Goal: Task Accomplishment & Management: Manage account settings

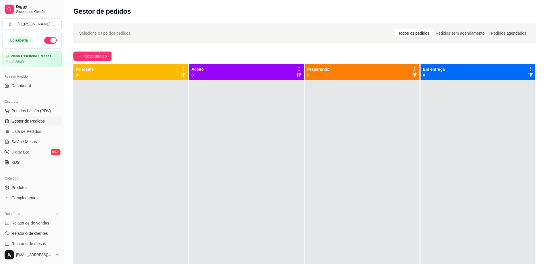
click at [39, 140] on link "Salão / Mesas" at bounding box center [31, 141] width 59 height 9
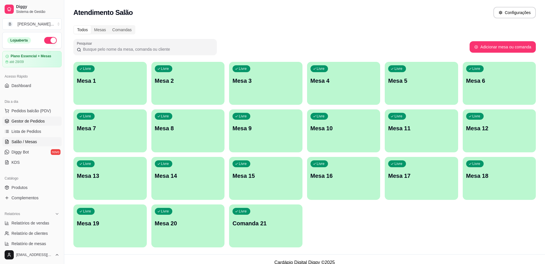
click at [38, 120] on span "Gestor de Pedidos" at bounding box center [27, 121] width 33 height 6
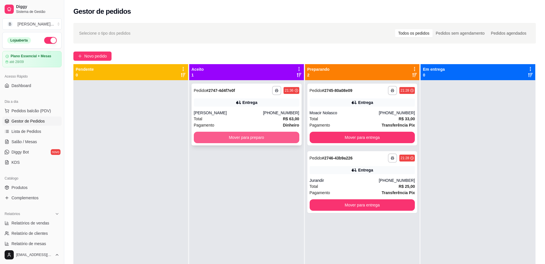
click at [206, 135] on button "Mover para preparo" at bounding box center [247, 137] width 106 height 11
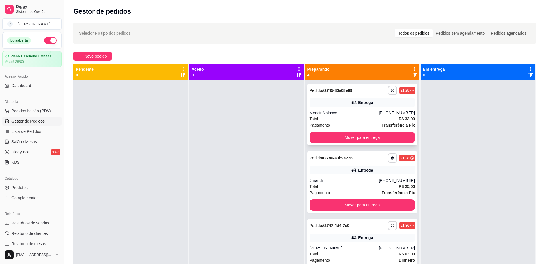
click at [334, 107] on div "**********" at bounding box center [362, 115] width 110 height 62
click at [362, 140] on button "Mover para entrega" at bounding box center [362, 137] width 102 height 11
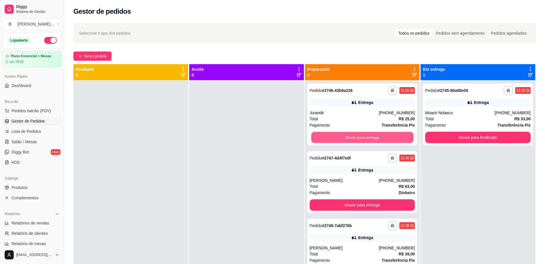
click at [362, 140] on button "Mover para entrega" at bounding box center [362, 137] width 102 height 11
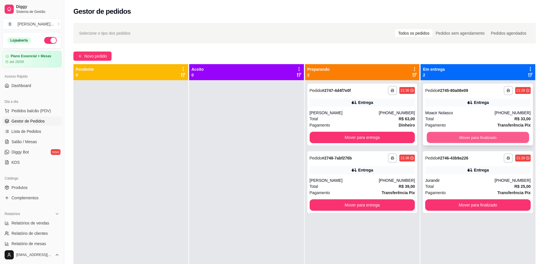
click at [460, 138] on button "Mover para finalizado" at bounding box center [478, 137] width 102 height 11
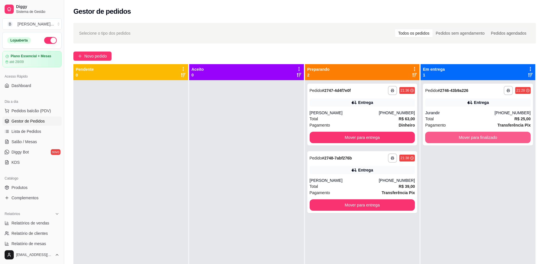
click at [460, 138] on button "Mover para finalizado" at bounding box center [478, 137] width 106 height 11
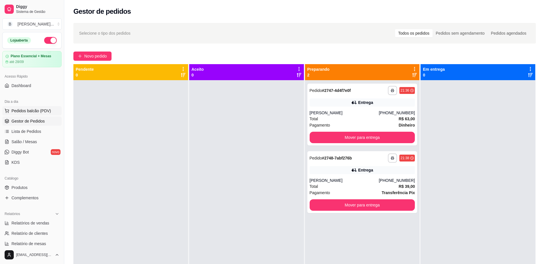
click at [37, 107] on button "Pedidos balcão (PDV)" at bounding box center [31, 110] width 59 height 9
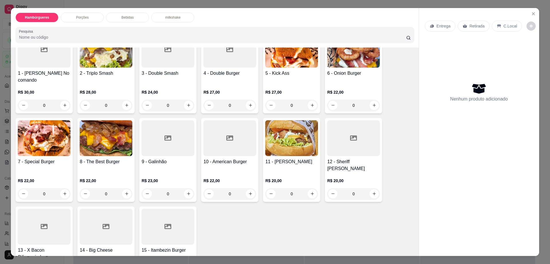
scroll to position [72, 0]
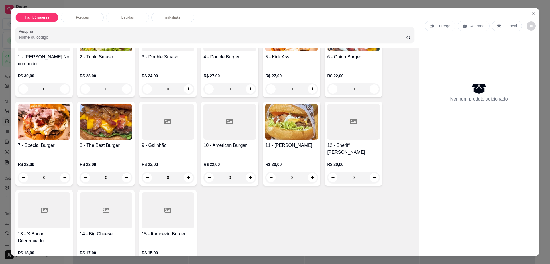
click at [54, 204] on div at bounding box center [44, 211] width 53 height 36
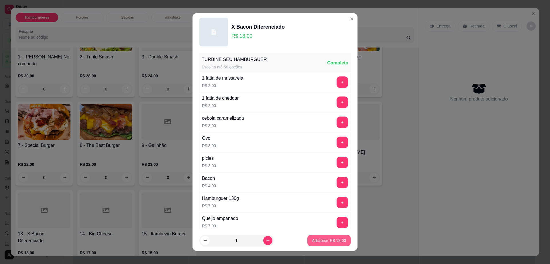
click at [341, 237] on button "Adicionar R$ 18,00" at bounding box center [329, 240] width 43 height 11
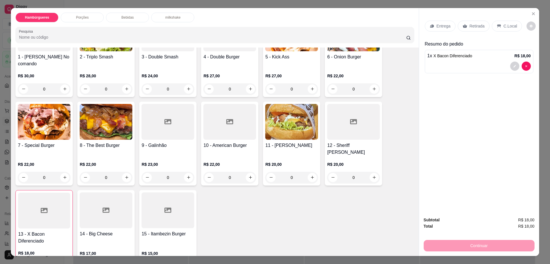
click at [483, 24] on div "Retirada" at bounding box center [474, 26] width 32 height 11
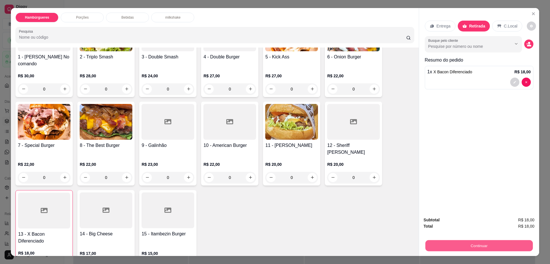
click at [473, 241] on button "Continuar" at bounding box center [479, 246] width 108 height 11
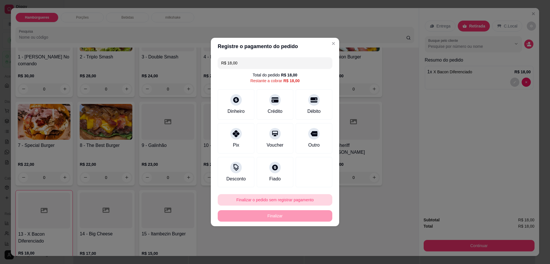
click at [292, 196] on button "Finalizar o pedido sem registrar pagamento" at bounding box center [275, 199] width 115 height 11
click at [311, 248] on button "Confirmar" at bounding box center [311, 247] width 21 height 9
type input "0"
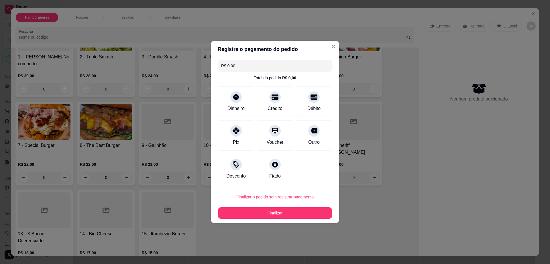
type input "R$ 0,00"
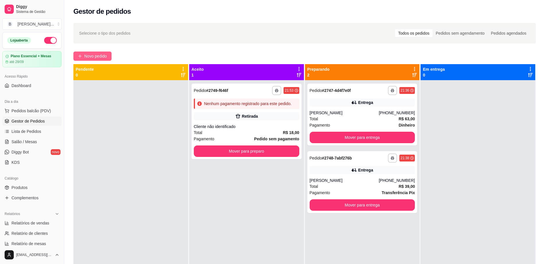
click at [87, 59] on span "Novo pedido" at bounding box center [95, 56] width 23 height 6
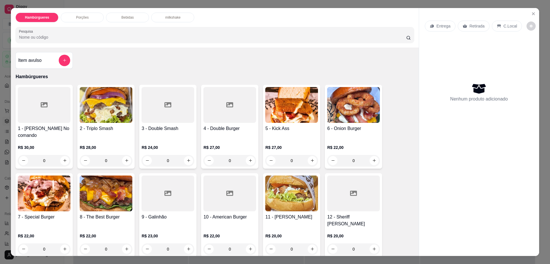
click at [39, 203] on img at bounding box center [44, 194] width 53 height 36
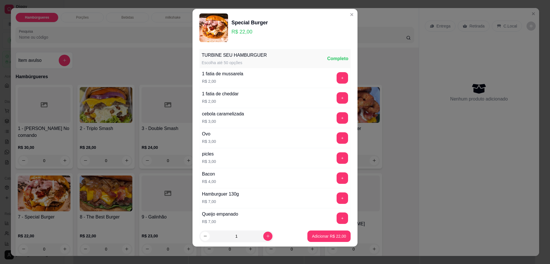
scroll to position [5, 0]
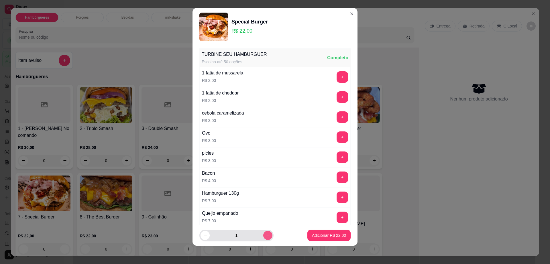
click at [266, 233] on icon "increase-product-quantity" at bounding box center [268, 235] width 4 height 4
type input "2"
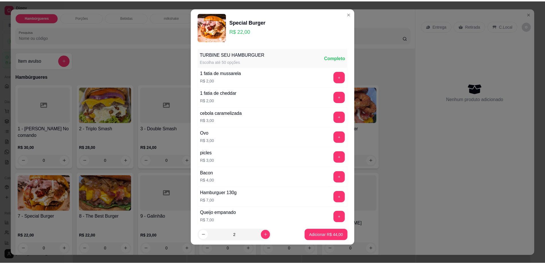
scroll to position [45, 0]
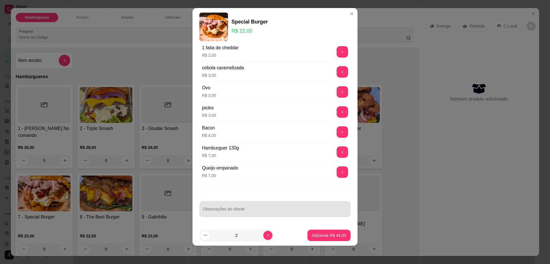
click at [259, 212] on input "Observações do cliente" at bounding box center [275, 212] width 144 height 6
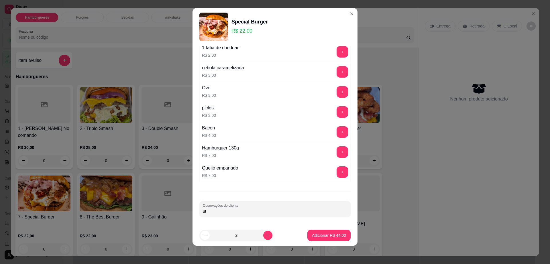
type input "u"
type input "trocar cheddar por [PERSON_NAME] e [PERSON_NAME] por [PERSON_NAME] nos dois"
click at [318, 238] on p "Adicionar R$ 44,00" at bounding box center [329, 236] width 34 height 6
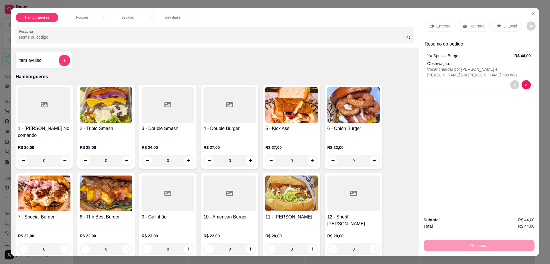
click at [472, 25] on p "Retirada" at bounding box center [477, 26] width 15 height 6
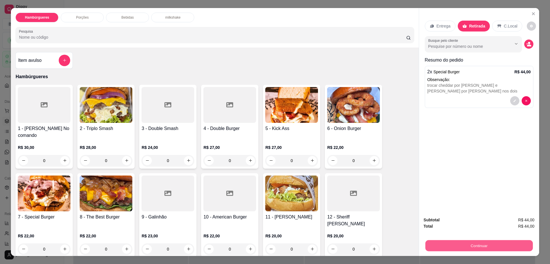
click at [500, 241] on button "Continuar" at bounding box center [479, 246] width 108 height 11
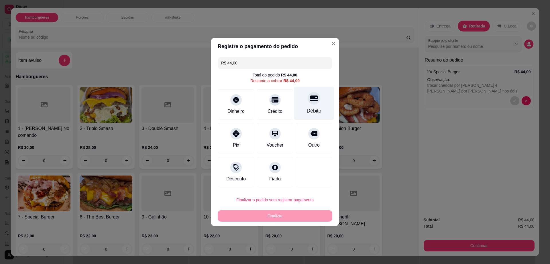
click at [308, 103] on div at bounding box center [314, 98] width 13 height 13
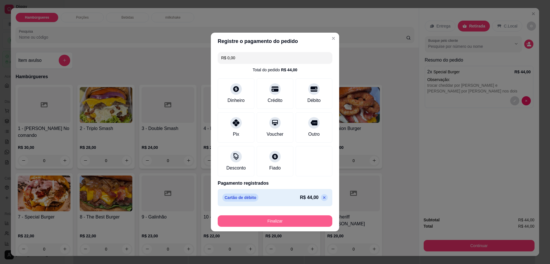
click at [296, 219] on button "Finalizar" at bounding box center [275, 221] width 115 height 11
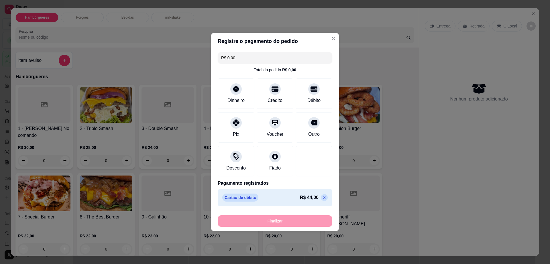
type input "-R$ 44,00"
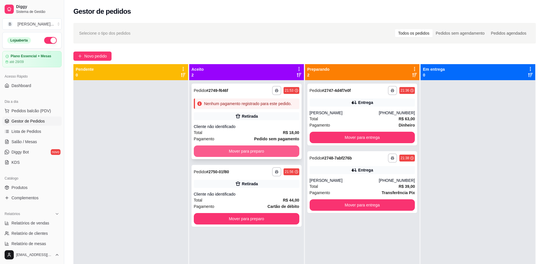
click at [251, 155] on button "Mover para preparo" at bounding box center [247, 151] width 106 height 11
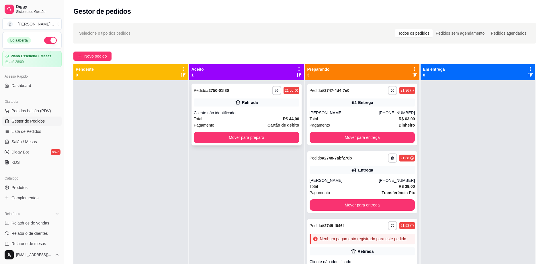
click at [259, 102] on div "Retirada" at bounding box center [247, 103] width 106 height 8
click at [226, 140] on button "Mover para preparo" at bounding box center [247, 137] width 106 height 11
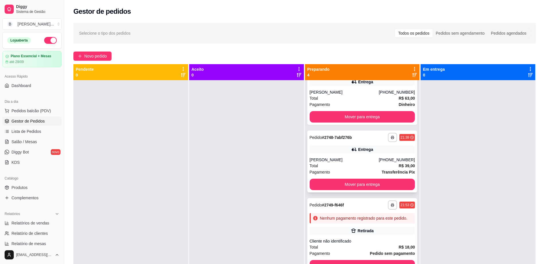
scroll to position [32, 0]
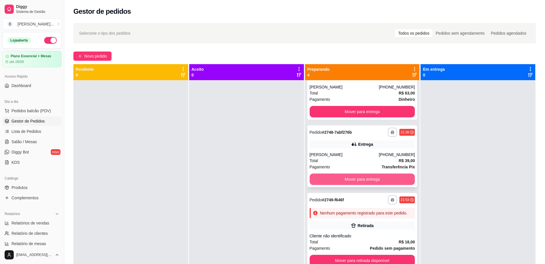
click at [348, 174] on div "Mover para entrega" at bounding box center [363, 179] width 106 height 11
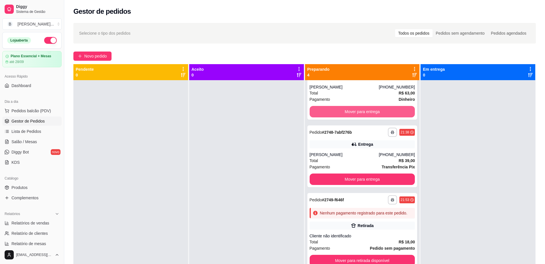
click at [360, 106] on button "Mover para entrega" at bounding box center [363, 111] width 106 height 11
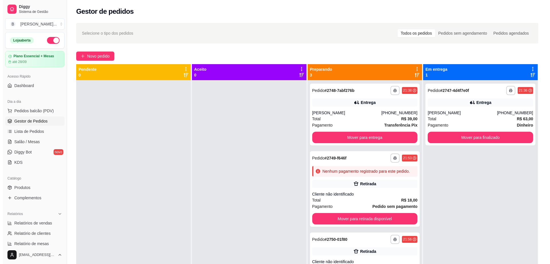
scroll to position [0, 0]
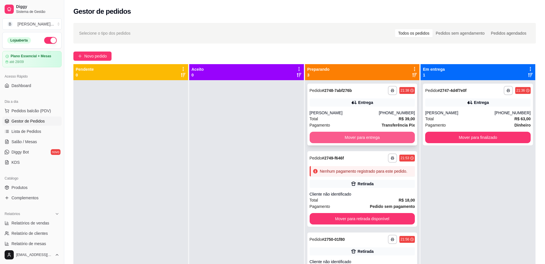
click at [360, 134] on button "Mover para entrega" at bounding box center [363, 137] width 106 height 11
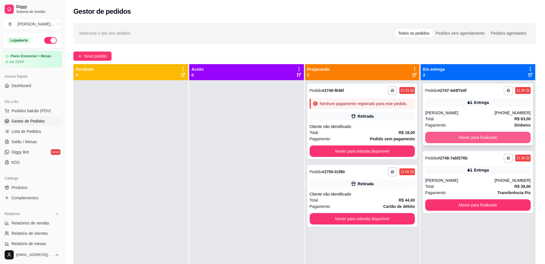
click at [434, 142] on button "Mover para finalizado" at bounding box center [478, 137] width 106 height 11
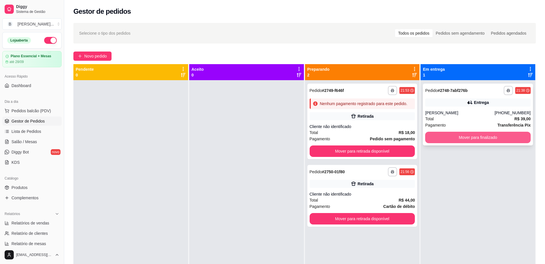
click at [436, 136] on button "Mover para finalizado" at bounding box center [478, 137] width 106 height 11
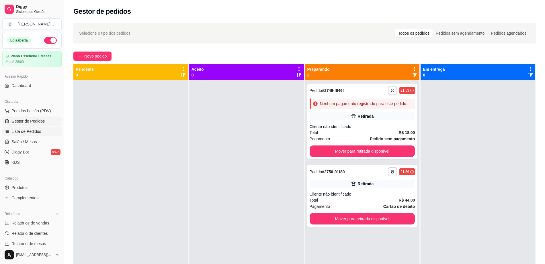
click at [41, 132] on link "Lista de Pedidos" at bounding box center [31, 131] width 59 height 9
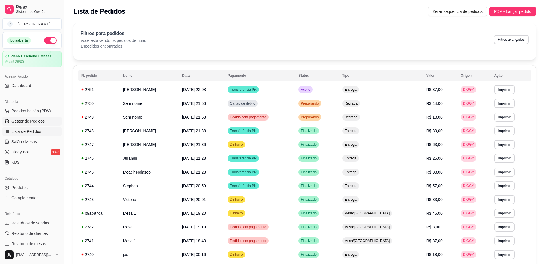
click at [40, 119] on span "Gestor de Pedidos" at bounding box center [27, 121] width 33 height 6
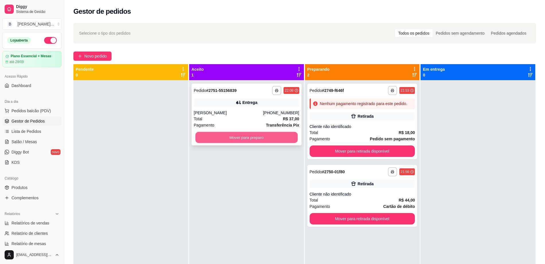
click at [208, 138] on button "Mover para preparo" at bounding box center [246, 137] width 102 height 11
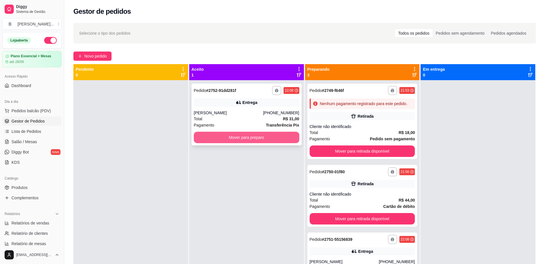
click at [231, 139] on button "Mover para preparo" at bounding box center [247, 137] width 106 height 11
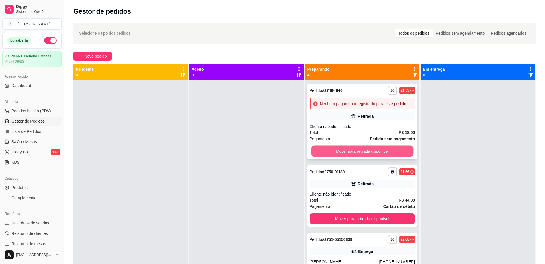
click at [328, 156] on button "Mover para retirada disponível" at bounding box center [362, 151] width 102 height 11
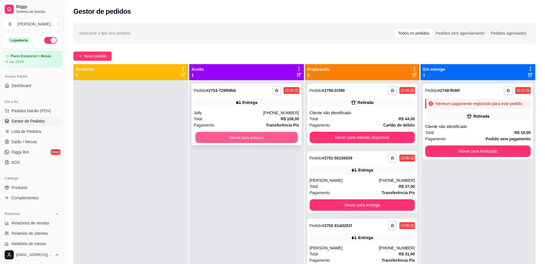
click at [238, 137] on button "Mover para preparo" at bounding box center [246, 137] width 102 height 11
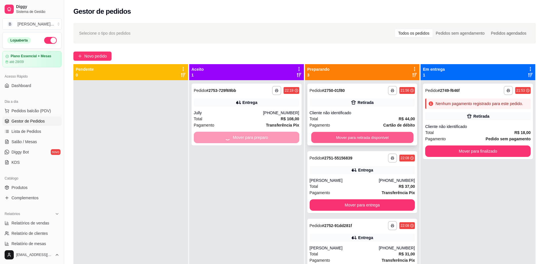
click at [382, 136] on button "Mover para retirada disponível" at bounding box center [362, 137] width 102 height 11
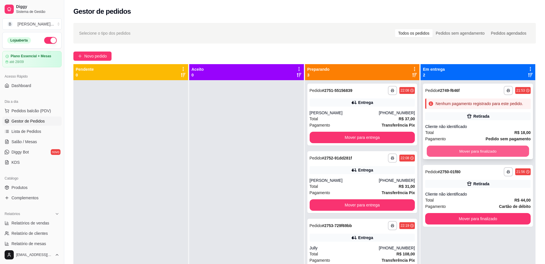
click at [483, 148] on button "Mover para finalizado" at bounding box center [478, 151] width 102 height 11
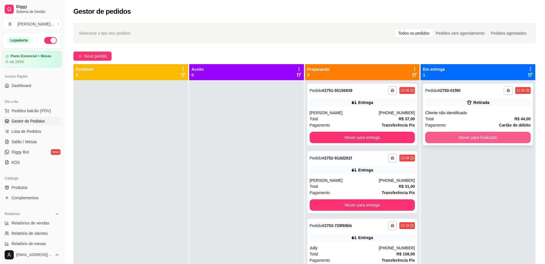
click at [483, 140] on button "Mover para finalizado" at bounding box center [478, 137] width 106 height 11
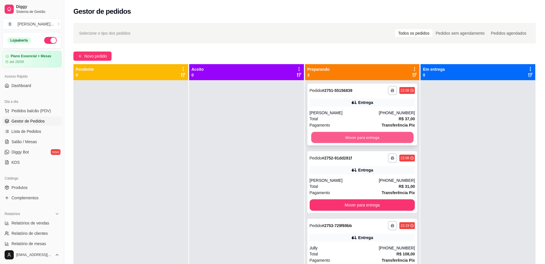
click at [332, 133] on button "Mover para entrega" at bounding box center [362, 137] width 102 height 11
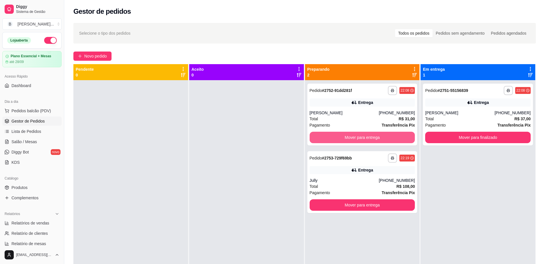
click at [332, 133] on button "Mover para entrega" at bounding box center [363, 137] width 106 height 11
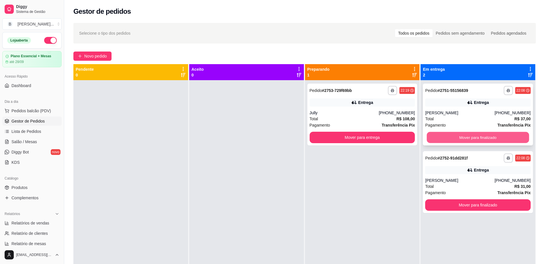
click at [458, 135] on button "Mover para finalizado" at bounding box center [478, 137] width 102 height 11
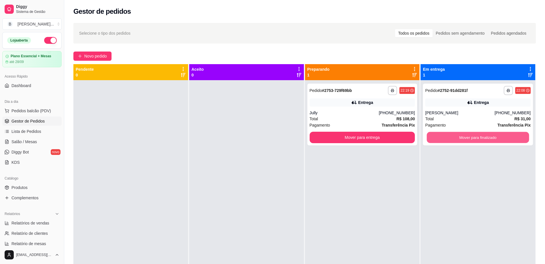
click at [458, 135] on button "Mover para finalizado" at bounding box center [478, 137] width 102 height 11
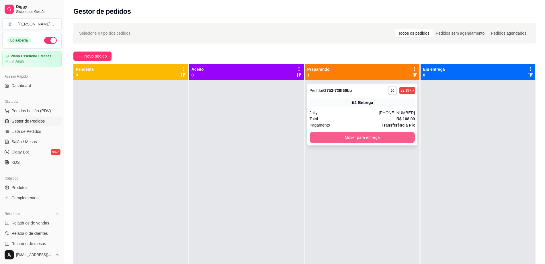
click at [351, 140] on button "Mover para entrega" at bounding box center [363, 137] width 106 height 11
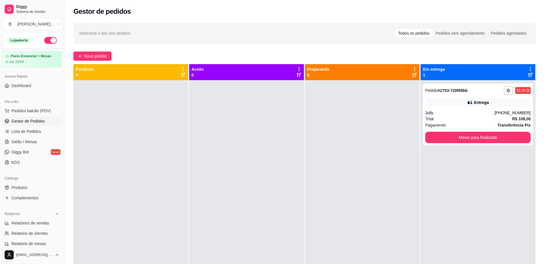
click at [236, 188] on div at bounding box center [246, 212] width 115 height 264
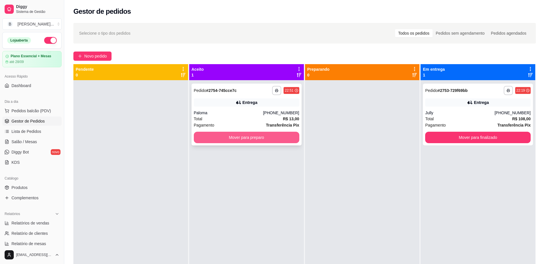
click at [231, 138] on button "Mover para preparo" at bounding box center [247, 137] width 106 height 11
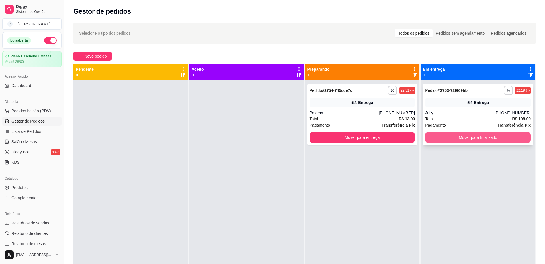
click at [439, 138] on button "Mover para finalizado" at bounding box center [478, 137] width 106 height 11
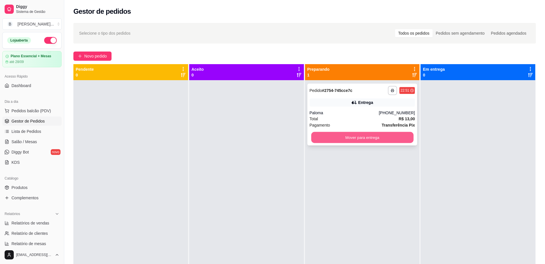
click at [374, 140] on button "Mover para entrega" at bounding box center [362, 137] width 102 height 11
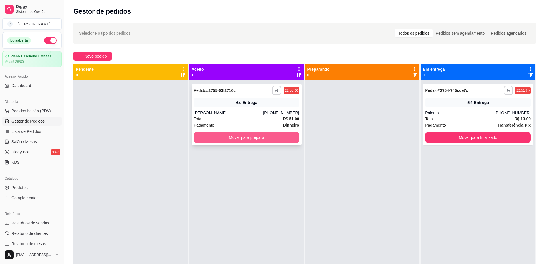
click at [225, 133] on button "Mover para preparo" at bounding box center [247, 137] width 106 height 11
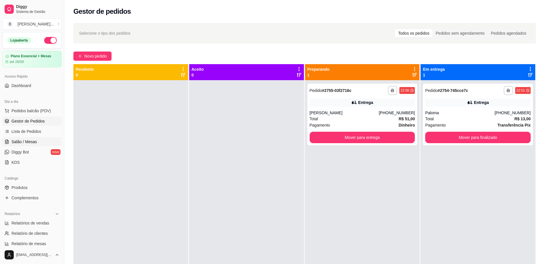
drag, startPoint x: 39, startPoint y: 142, endPoint x: 42, endPoint y: 140, distance: 3.2
click at [40, 142] on link "Salão / Mesas" at bounding box center [31, 141] width 59 height 9
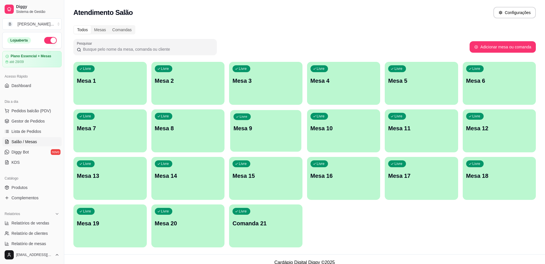
click at [264, 147] on div "button" at bounding box center [265, 148] width 71 height 7
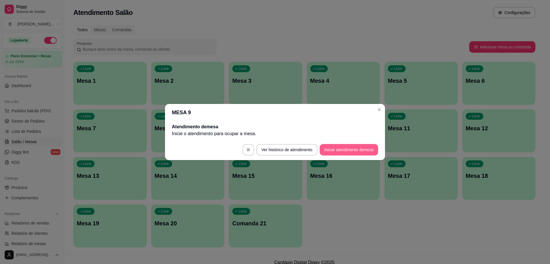
click at [355, 148] on button "Iniciar atendimento de mesa" at bounding box center [349, 149] width 58 height 11
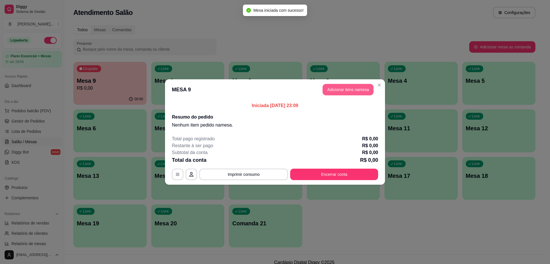
click at [349, 93] on button "Adicionar itens na mesa" at bounding box center [348, 89] width 51 height 11
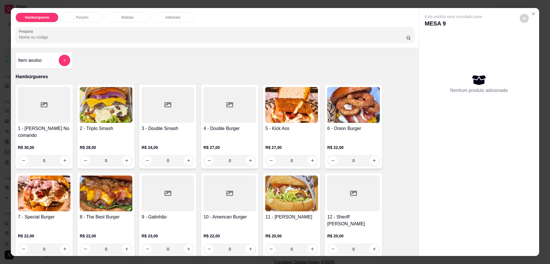
click at [276, 116] on img at bounding box center [291, 105] width 53 height 36
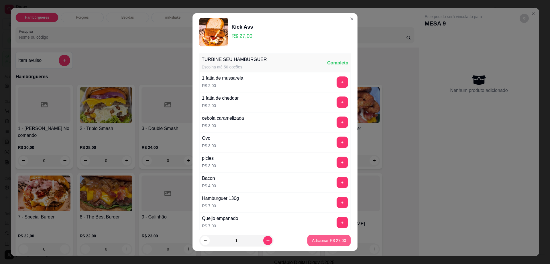
click at [318, 239] on p "Adicionar R$ 27,00" at bounding box center [329, 241] width 34 height 6
type input "1"
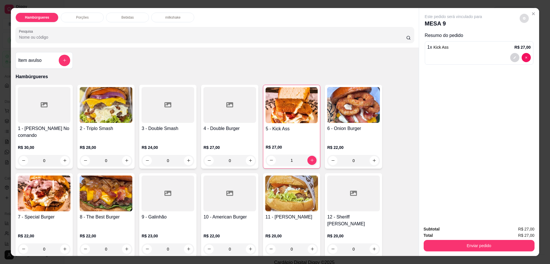
click at [520, 15] on button "decrease-product-quantity" at bounding box center [524, 18] width 9 height 9
click at [536, 41] on span "Automatic updates" at bounding box center [534, 41] width 11 height 7
click at [533, 41] on input "Automatic updates" at bounding box center [531, 43] width 4 height 4
checkbox input "true"
click at [441, 243] on button "Enviar pedido" at bounding box center [479, 245] width 111 height 11
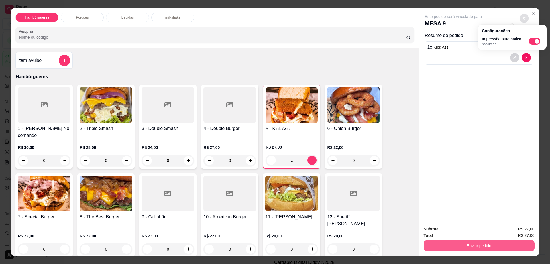
click at [441, 243] on button "Enviar pedido" at bounding box center [479, 245] width 111 height 11
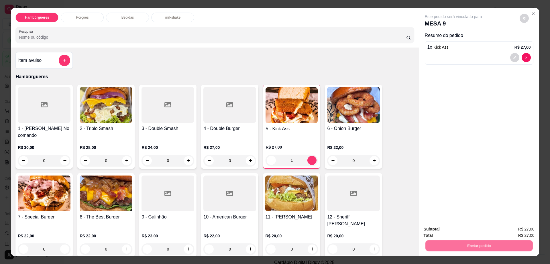
click at [443, 231] on button "Não registrar e enviar pedido" at bounding box center [460, 231] width 60 height 11
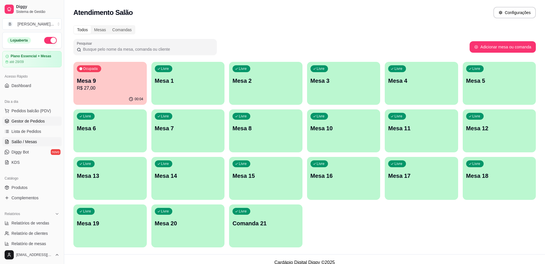
click at [40, 118] on span "Gestor de Pedidos" at bounding box center [27, 121] width 33 height 6
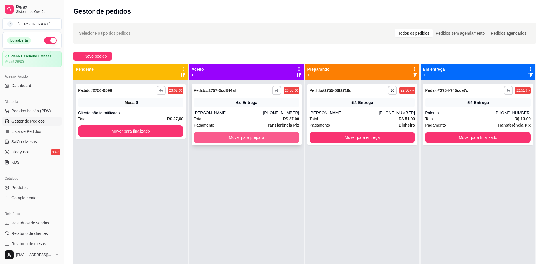
click at [258, 134] on button "Mover para preparo" at bounding box center [247, 137] width 106 height 11
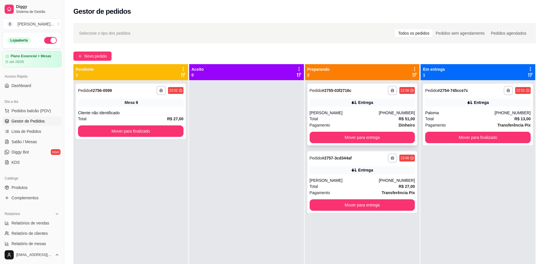
click at [384, 125] on div "Pagamento Dinheiro" at bounding box center [363, 125] width 106 height 6
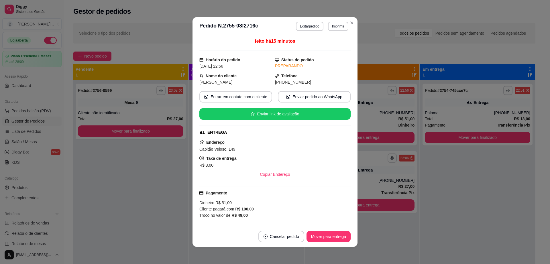
click at [345, 20] on header "**********" at bounding box center [275, 26] width 165 height 18
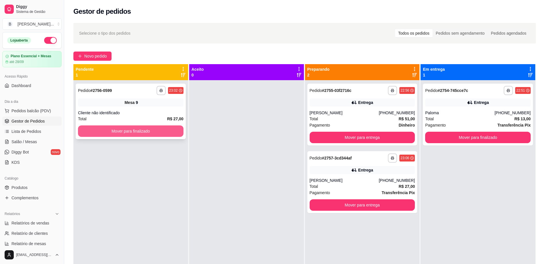
click at [114, 129] on button "Mover para finalizado" at bounding box center [131, 131] width 106 height 11
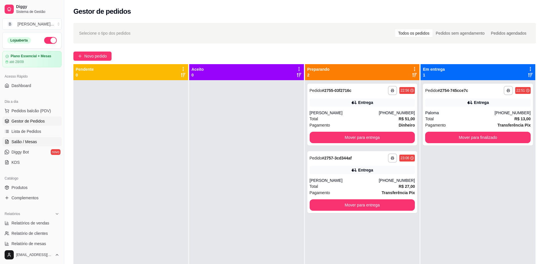
click at [33, 142] on span "Salão / Mesas" at bounding box center [24, 142] width 26 height 6
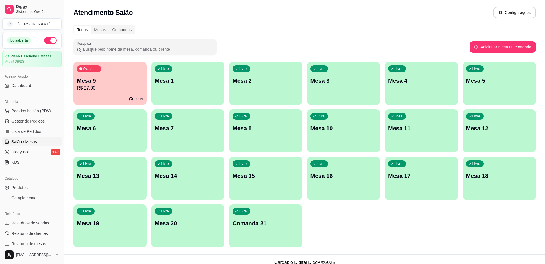
click at [87, 89] on p "R$ 27,00" at bounding box center [110, 88] width 67 height 7
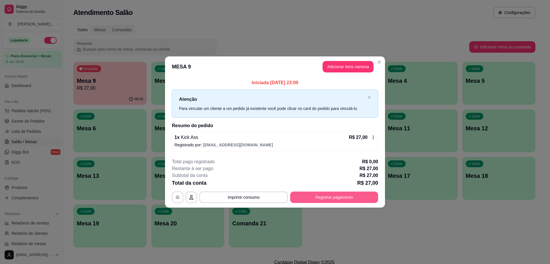
click at [330, 200] on button "Registrar pagamento" at bounding box center [334, 197] width 88 height 11
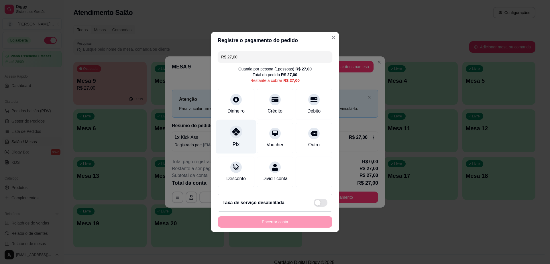
click at [234, 132] on icon at bounding box center [236, 131] width 7 height 7
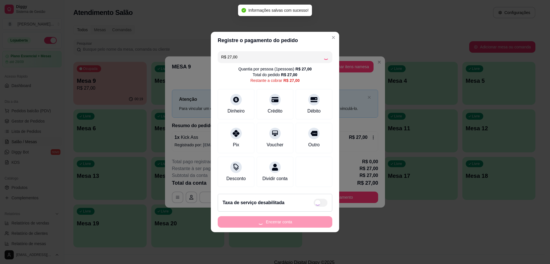
type input "R$ 0,00"
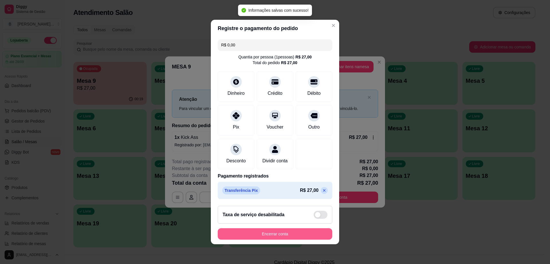
click at [287, 238] on button "Encerrar conta" at bounding box center [275, 233] width 115 height 11
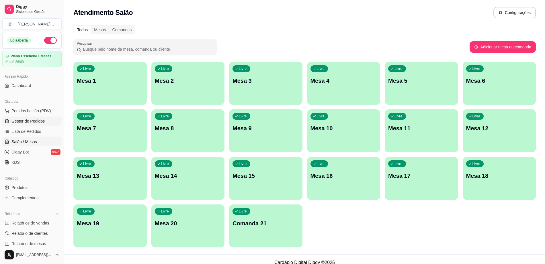
click at [22, 118] on span "Gestor de Pedidos" at bounding box center [27, 121] width 33 height 6
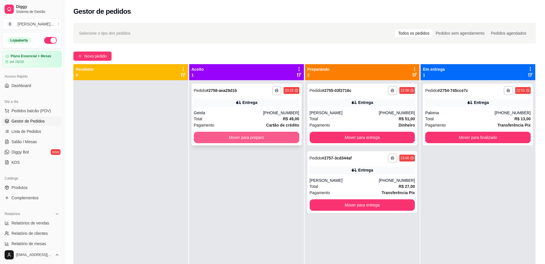
click at [215, 139] on button "Mover para preparo" at bounding box center [247, 137] width 106 height 11
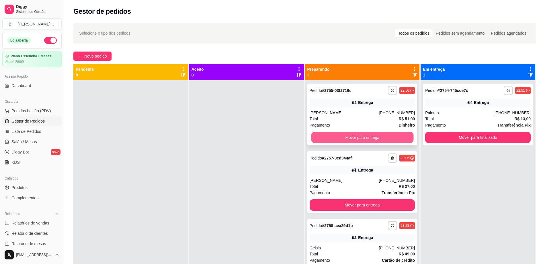
click at [345, 138] on button "Mover para entrega" at bounding box center [362, 137] width 102 height 11
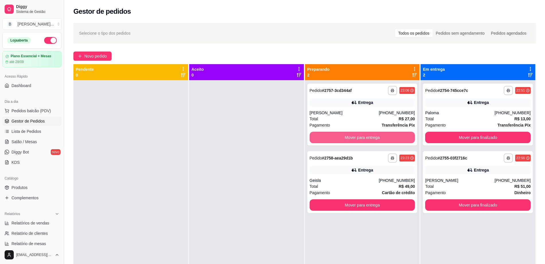
click at [345, 138] on button "Mover para entrega" at bounding box center [363, 137] width 106 height 11
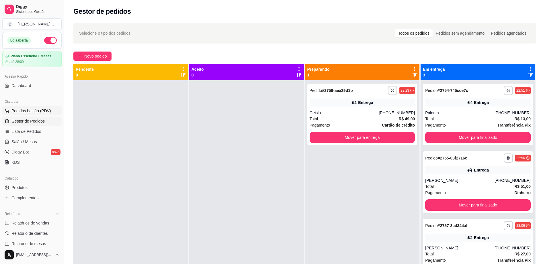
click at [32, 108] on span "Pedidos balcão (PDV)" at bounding box center [31, 111] width 40 height 6
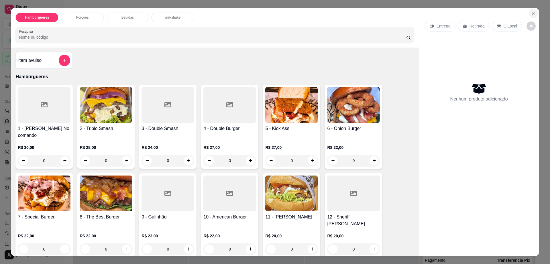
click at [532, 13] on icon "Close" at bounding box center [534, 13] width 5 height 5
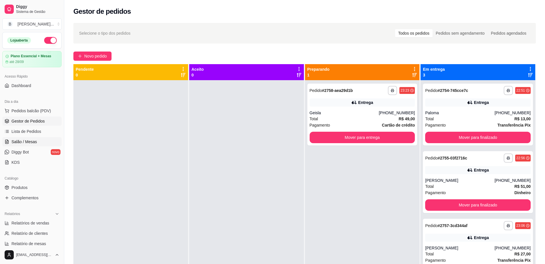
click at [35, 146] on link "Salão / Mesas" at bounding box center [31, 141] width 59 height 9
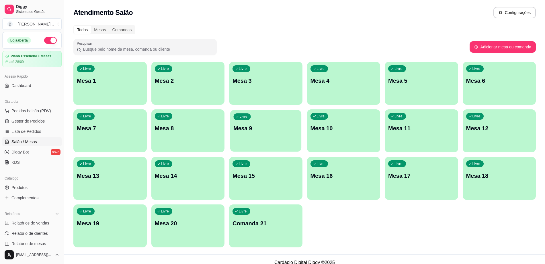
click at [245, 132] on div "Livre Mesa 9" at bounding box center [265, 127] width 71 height 35
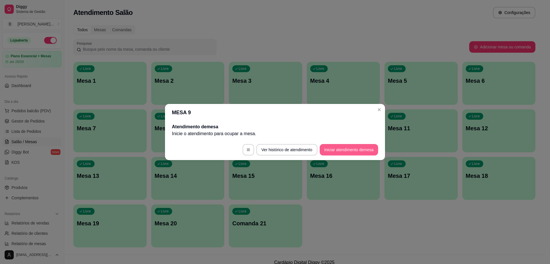
click at [342, 153] on button "Iniciar atendimento de mesa" at bounding box center [349, 149] width 58 height 11
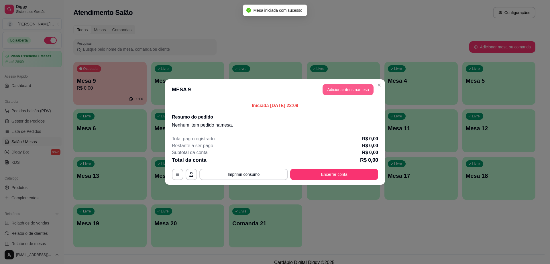
click at [353, 90] on button "Adicionar itens na mesa" at bounding box center [348, 89] width 51 height 11
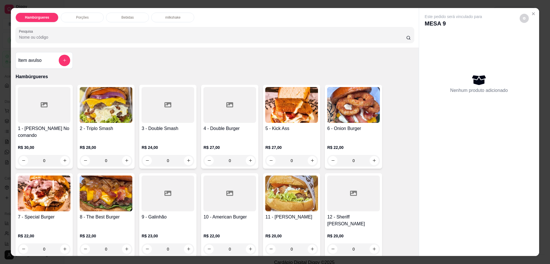
click at [120, 115] on img at bounding box center [106, 105] width 53 height 36
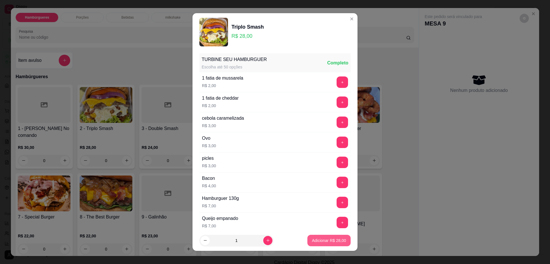
click at [337, 239] on p "Adicionar R$ 28,00" at bounding box center [329, 241] width 34 height 6
type input "1"
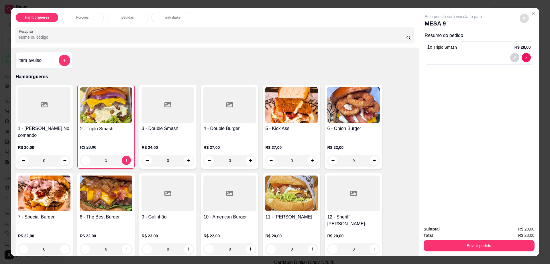
click at [523, 17] on icon "decrease-product-quantity" at bounding box center [524, 18] width 3 height 3
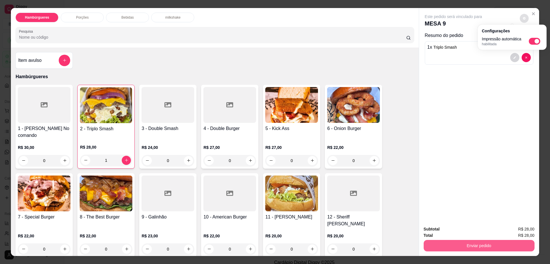
click at [487, 241] on button "Enviar pedido" at bounding box center [479, 245] width 111 height 11
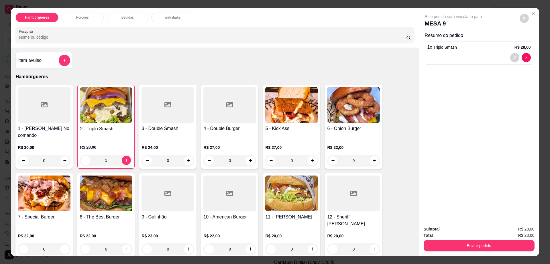
click at [433, 239] on div "Enviar pedido" at bounding box center [479, 245] width 111 height 13
click at [434, 241] on button "Enviar pedido" at bounding box center [479, 246] width 108 height 11
click at [442, 228] on button "Não registrar e enviar pedido" at bounding box center [460, 231] width 60 height 11
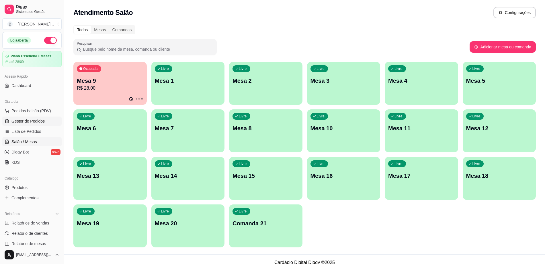
click at [34, 119] on span "Gestor de Pedidos" at bounding box center [27, 121] width 33 height 6
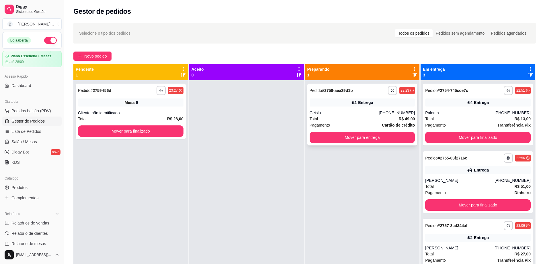
click at [329, 112] on div "Geisla" at bounding box center [344, 113] width 69 height 6
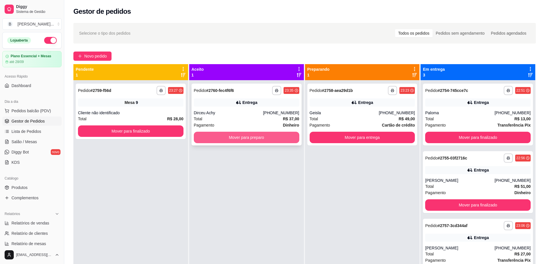
click at [225, 137] on button "Mover para preparo" at bounding box center [247, 137] width 106 height 11
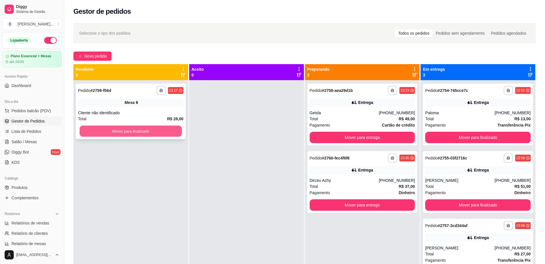
click at [176, 127] on button "Mover para finalizado" at bounding box center [131, 131] width 102 height 11
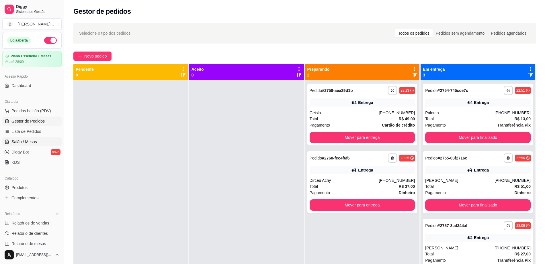
click at [28, 140] on span "Salão / Mesas" at bounding box center [24, 142] width 26 height 6
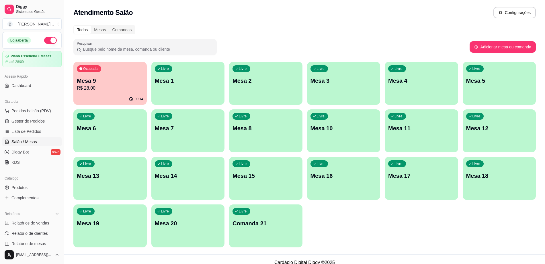
click at [114, 93] on div "Ocupada Mesa 9 R$ 28,00" at bounding box center [109, 78] width 73 height 32
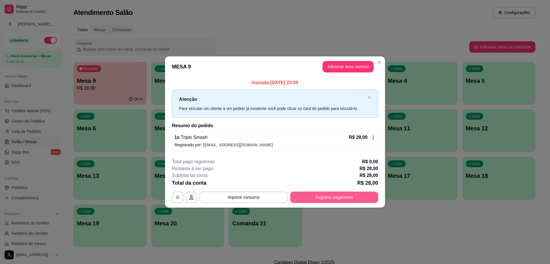
click at [340, 198] on button "Registrar pagamento" at bounding box center [334, 197] width 88 height 11
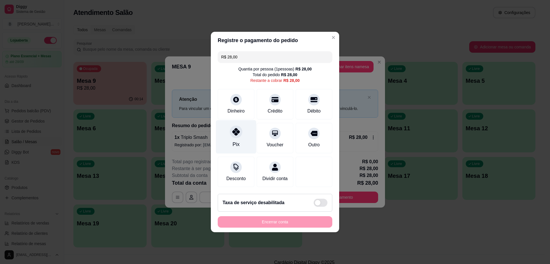
click at [223, 140] on div "Pix" at bounding box center [236, 137] width 40 height 34
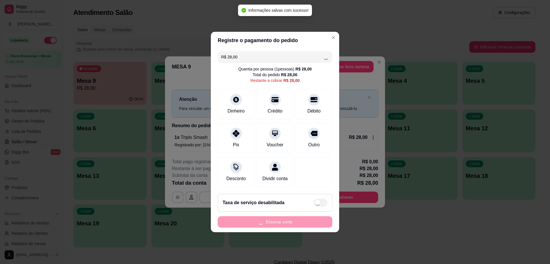
type input "R$ 0,00"
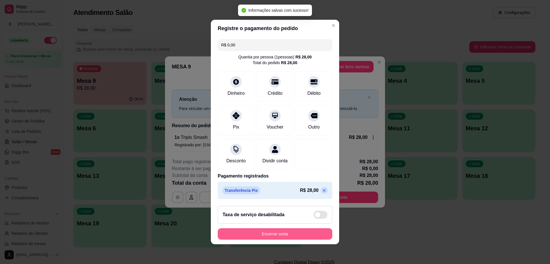
click at [262, 237] on button "Encerrar conta" at bounding box center [275, 233] width 115 height 11
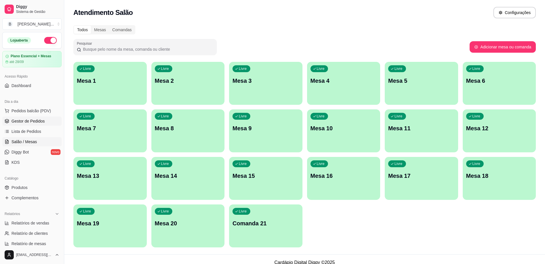
click at [45, 119] on link "Gestor de Pedidos" at bounding box center [31, 121] width 59 height 9
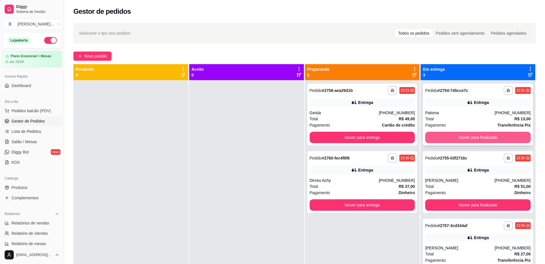
click at [474, 134] on button "Mover para finalizado" at bounding box center [478, 137] width 106 height 11
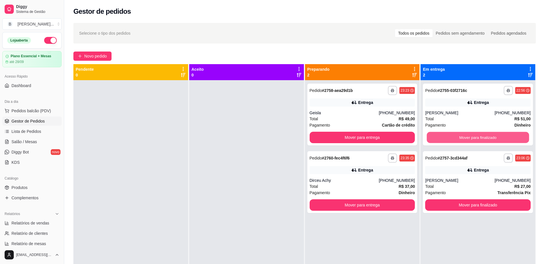
click at [474, 134] on button "Mover para finalizado" at bounding box center [478, 137] width 102 height 11
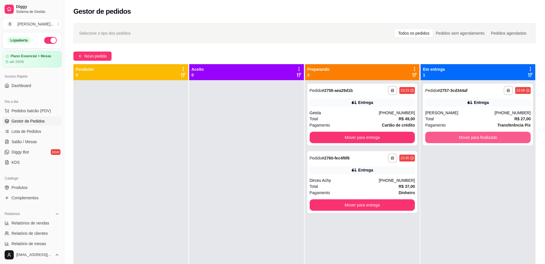
click at [474, 134] on button "Mover para finalizado" at bounding box center [478, 137] width 106 height 11
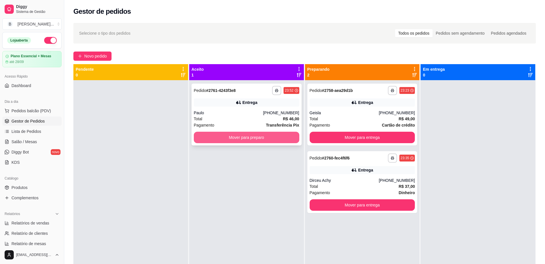
click at [250, 137] on button "Mover para preparo" at bounding box center [247, 137] width 106 height 11
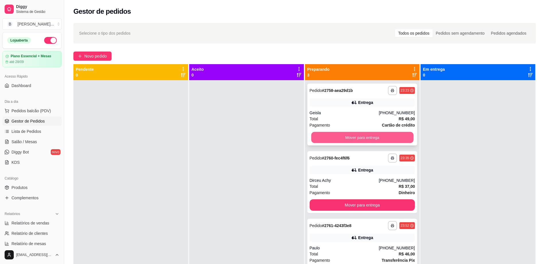
click at [361, 138] on button "Mover para entrega" at bounding box center [362, 137] width 102 height 11
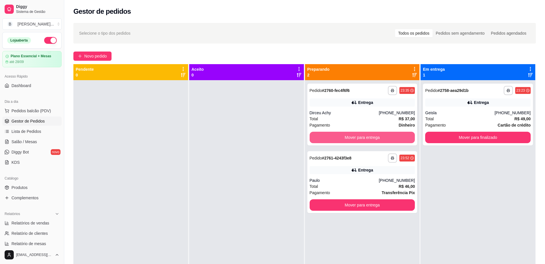
click at [361, 138] on button "Mover para entrega" at bounding box center [363, 137] width 106 height 11
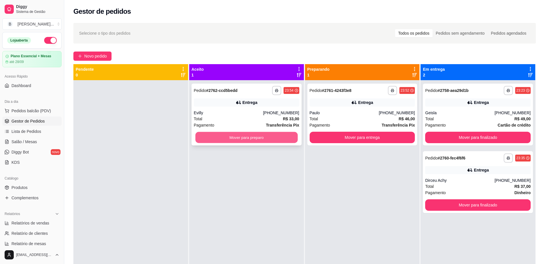
click at [222, 135] on button "Mover para preparo" at bounding box center [246, 137] width 102 height 11
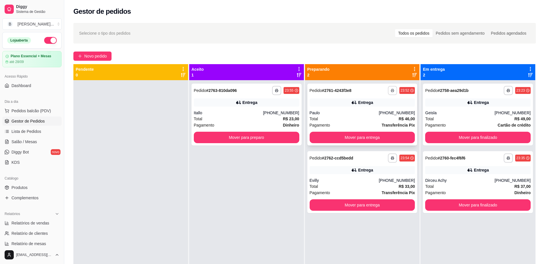
click at [391, 91] on button "button" at bounding box center [392, 90] width 9 height 9
click at [388, 113] on button "Impressora" at bounding box center [373, 110] width 40 height 9
click at [272, 137] on button "Mover para preparo" at bounding box center [247, 137] width 106 height 11
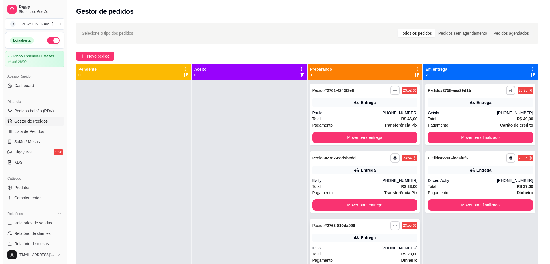
scroll to position [16, 0]
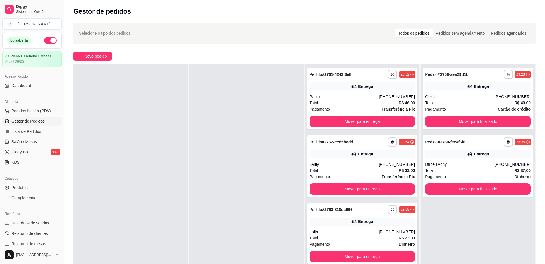
click at [346, 220] on div "Entrega" at bounding box center [363, 222] width 106 height 8
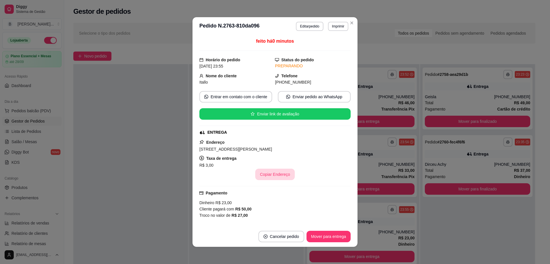
click at [258, 173] on button "Copiar Endereço" at bounding box center [274, 174] width 39 height 11
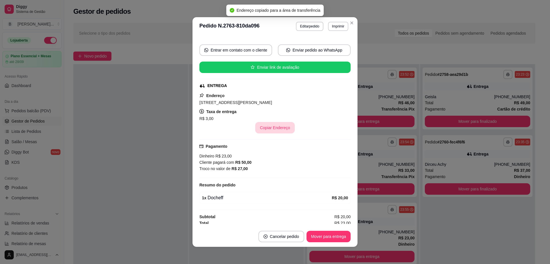
scroll to position [49, 0]
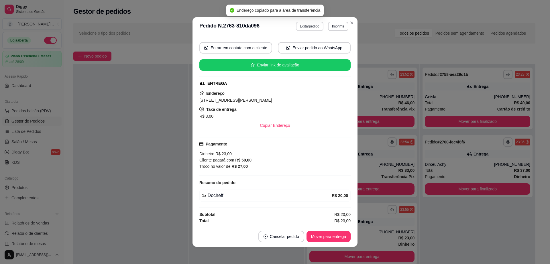
click at [312, 25] on button "Editar pedido" at bounding box center [309, 26] width 27 height 9
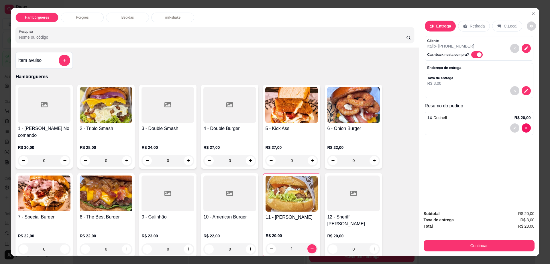
click at [437, 122] on div "1 x Docheff R$ 20,00" at bounding box center [479, 124] width 109 height 24
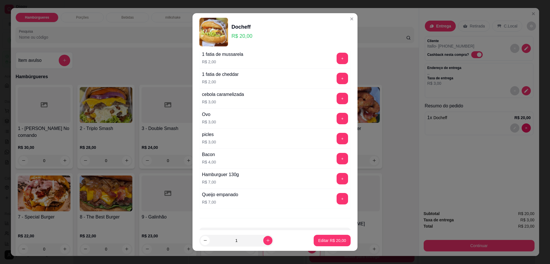
scroll to position [45, 0]
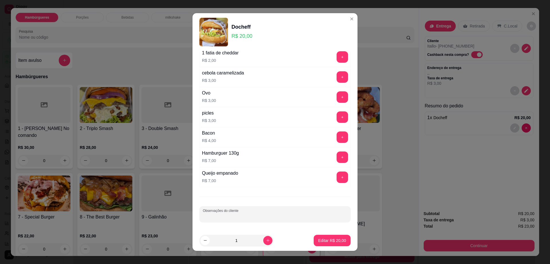
click at [250, 218] on input "Observações do cliente" at bounding box center [275, 217] width 144 height 6
type input "sem salada"
click at [332, 237] on button "Editar R$ 20,00" at bounding box center [332, 240] width 37 height 11
type input "0"
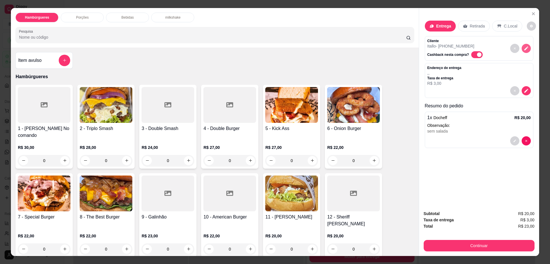
click at [524, 46] on icon "decrease-product-quantity" at bounding box center [526, 48] width 5 height 5
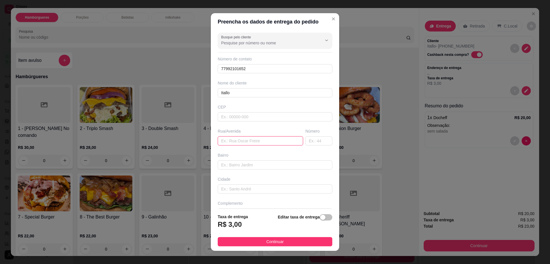
click at [241, 138] on input "text" at bounding box center [260, 140] width 85 height 9
paste input "[STREET_ADDRESS][PERSON_NAME]"
type input "[STREET_ADDRESS][PERSON_NAME]"
click at [267, 241] on span "Continuar" at bounding box center [275, 242] width 17 height 6
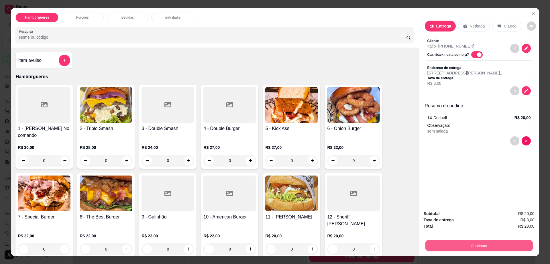
click at [436, 247] on button "Continuar" at bounding box center [479, 246] width 108 height 11
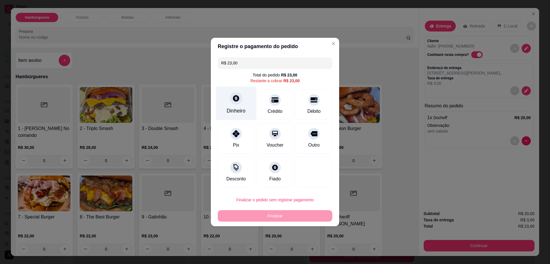
click at [245, 110] on div "Dinheiro" at bounding box center [236, 110] width 19 height 7
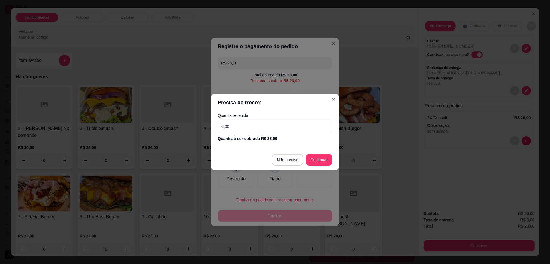
click at [260, 129] on input "0,00" at bounding box center [275, 126] width 115 height 11
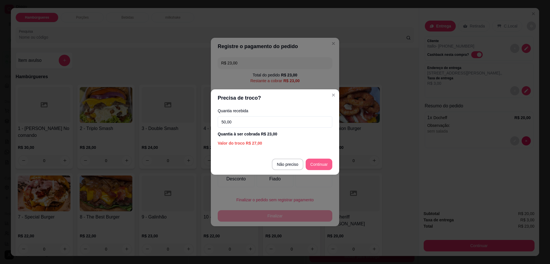
type input "50,00"
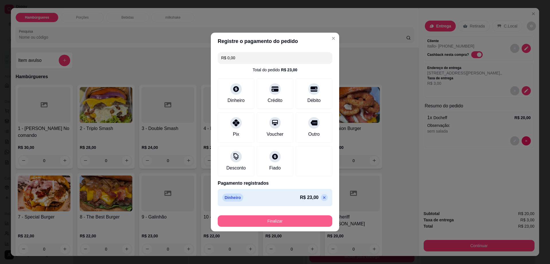
click at [312, 220] on button "Finalizar" at bounding box center [275, 221] width 115 height 11
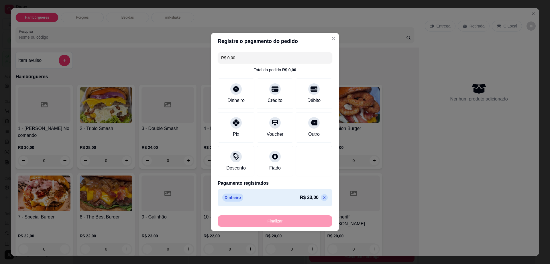
type input "-R$ 23,00"
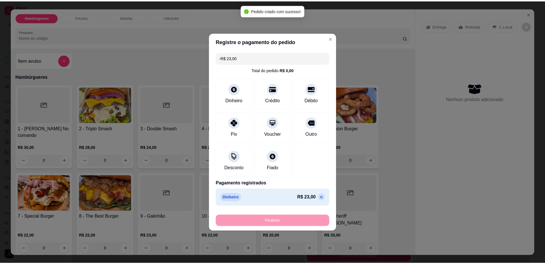
scroll to position [59, 0]
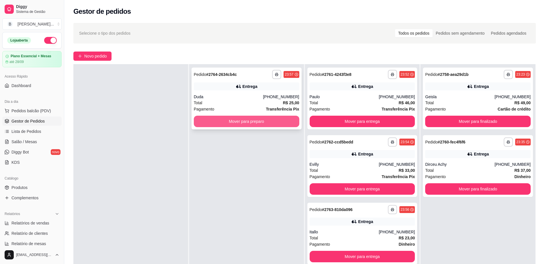
click at [205, 124] on button "Mover para preparo" at bounding box center [247, 121] width 106 height 11
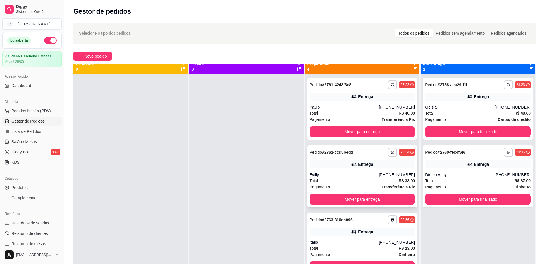
scroll to position [0, 0]
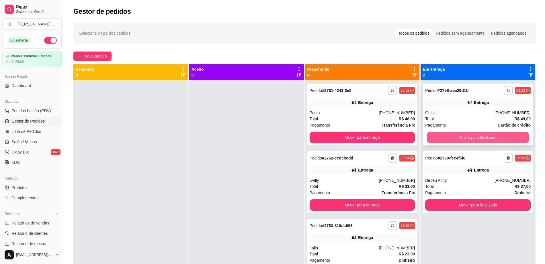
click at [455, 135] on button "Mover para finalizado" at bounding box center [478, 137] width 102 height 11
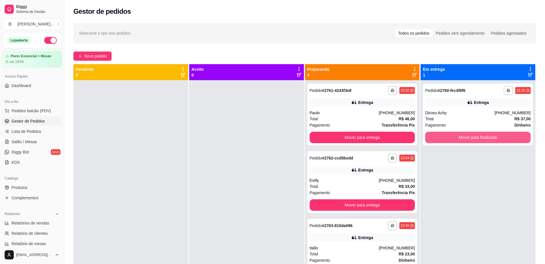
click at [455, 135] on button "Mover para finalizado" at bounding box center [478, 137] width 106 height 11
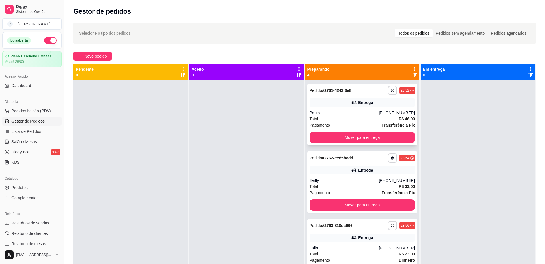
click at [338, 97] on div "**********" at bounding box center [362, 115] width 110 height 62
click at [346, 173] on div "Entrega" at bounding box center [363, 170] width 106 height 8
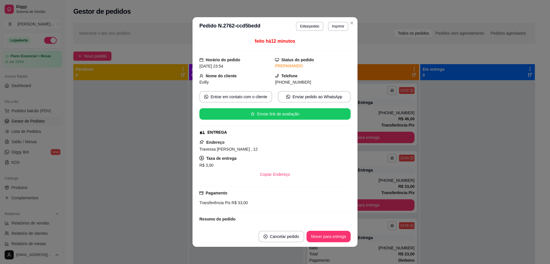
drag, startPoint x: 196, startPoint y: 150, endPoint x: 255, endPoint y: 152, distance: 59.4
click at [255, 152] on div "feito há 12 minutos Horário do pedido [DATE] 23:54 Status do pedido PREPARANDO …" at bounding box center [275, 131] width 165 height 191
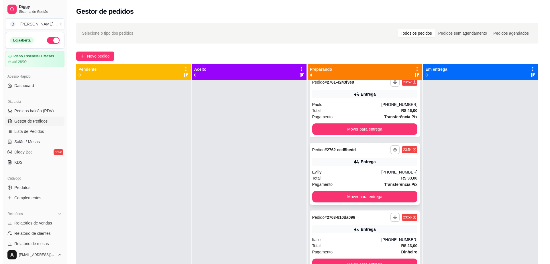
scroll to position [12, 0]
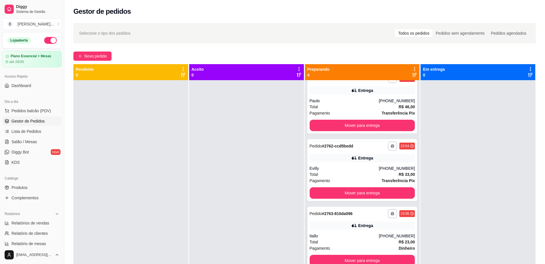
click at [352, 231] on div "**********" at bounding box center [362, 238] width 110 height 62
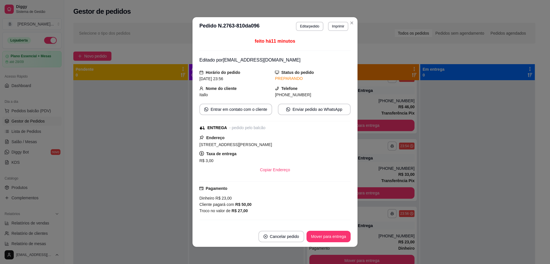
drag, startPoint x: 196, startPoint y: 146, endPoint x: 274, endPoint y: 144, distance: 77.7
click at [274, 144] on div "feito há 11 minutos Editado por [EMAIL_ADDRESS][DOMAIN_NAME] Horário do pedido …" at bounding box center [275, 131] width 165 height 191
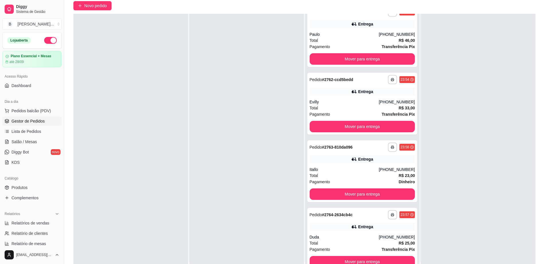
scroll to position [72, 0]
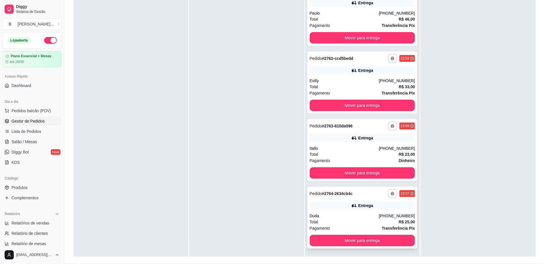
click at [358, 216] on div "Duda" at bounding box center [344, 216] width 69 height 6
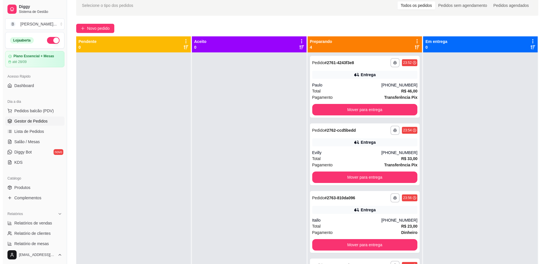
scroll to position [0, 0]
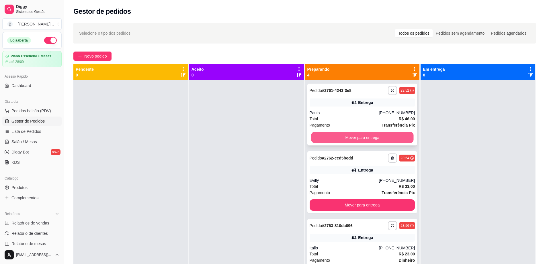
click at [396, 136] on button "Mover para entrega" at bounding box center [362, 137] width 102 height 11
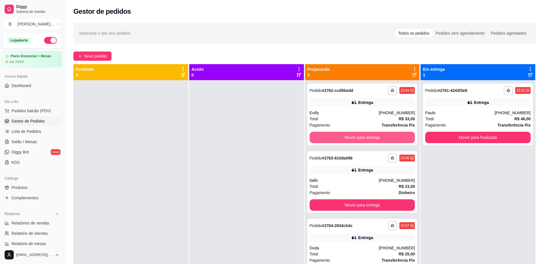
click at [396, 136] on button "Mover para entrega" at bounding box center [363, 137] width 106 height 11
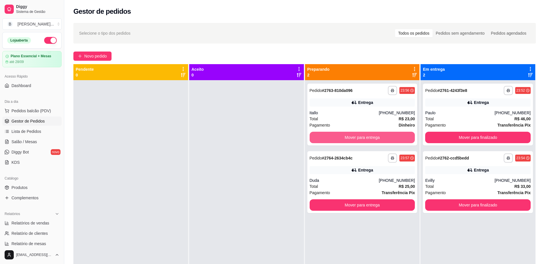
click at [396, 136] on button "Mover para entrega" at bounding box center [363, 137] width 106 height 11
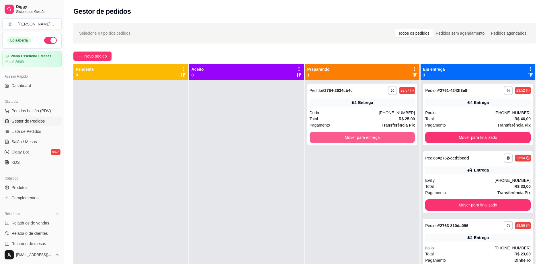
click at [396, 136] on button "Mover para entrega" at bounding box center [363, 137] width 106 height 11
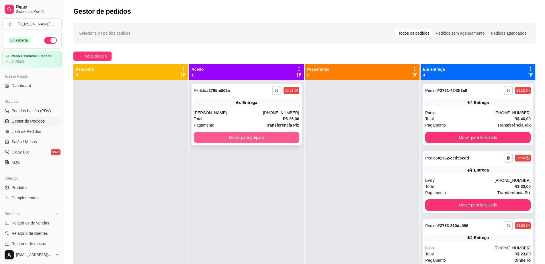
click at [263, 136] on button "Mover para preparo" at bounding box center [247, 137] width 106 height 11
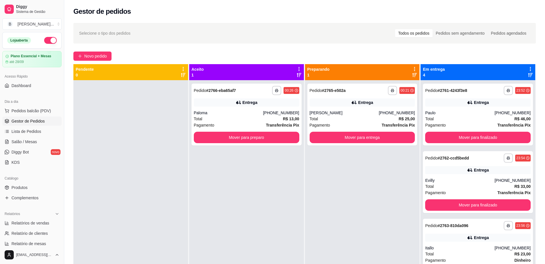
click at [346, 166] on div "**********" at bounding box center [362, 212] width 115 height 264
click at [341, 115] on div "[PERSON_NAME]" at bounding box center [344, 113] width 69 height 6
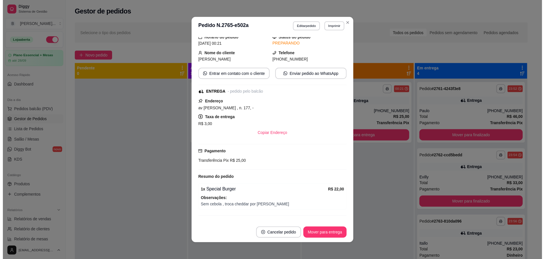
scroll to position [34, 0]
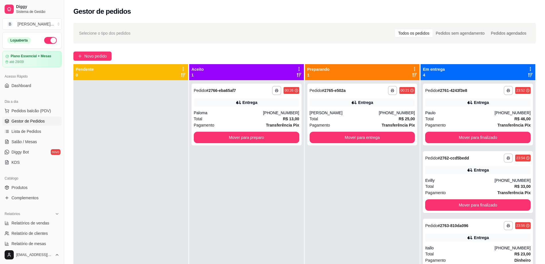
click at [46, 39] on button "button" at bounding box center [50, 40] width 13 height 7
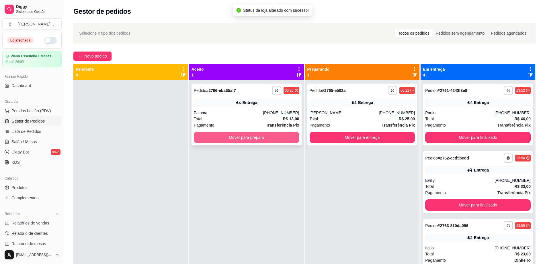
click at [245, 134] on button "Mover para preparo" at bounding box center [247, 137] width 106 height 11
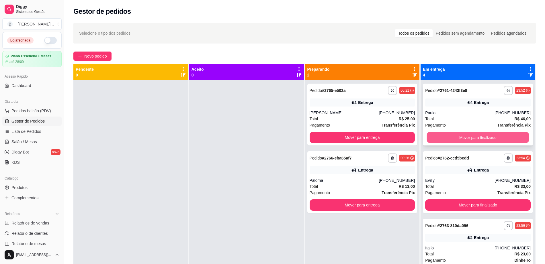
click at [489, 134] on button "Mover para finalizado" at bounding box center [478, 137] width 102 height 11
click at [489, 134] on button "Mover para finalizado" at bounding box center [478, 137] width 106 height 11
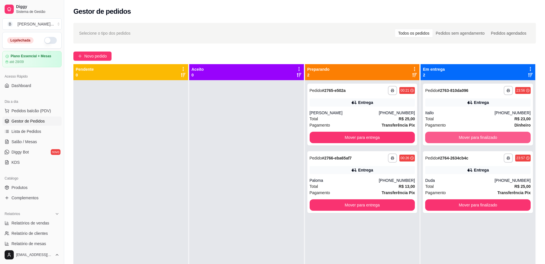
click at [489, 134] on button "Mover para finalizado" at bounding box center [478, 137] width 106 height 11
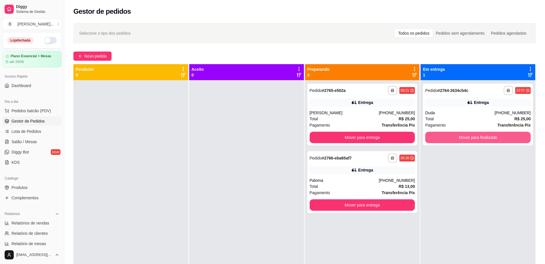
click at [489, 134] on button "Mover para finalizado" at bounding box center [478, 137] width 106 height 11
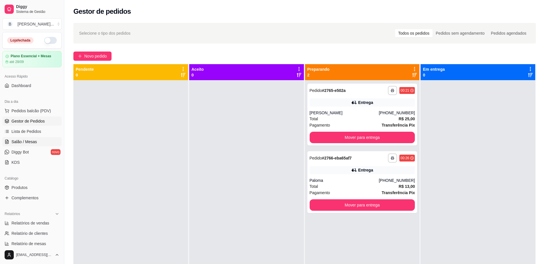
click at [45, 139] on link "Salão / Mesas" at bounding box center [31, 141] width 59 height 9
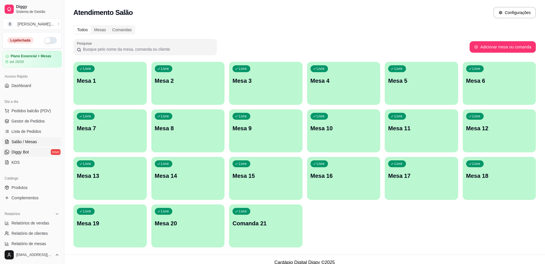
click at [27, 153] on span "Diggy Bot" at bounding box center [19, 152] width 17 height 6
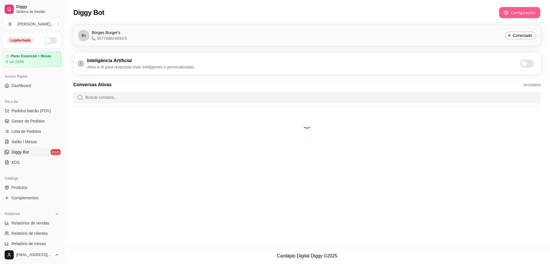
click at [510, 15] on button "Configurações" at bounding box center [519, 12] width 41 height 11
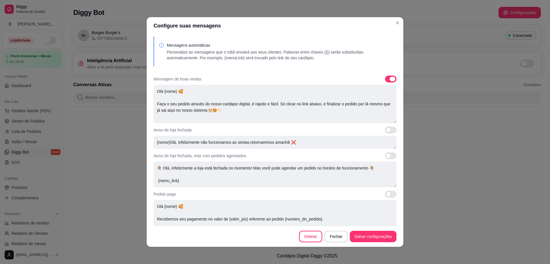
click at [385, 80] on span at bounding box center [390, 79] width 11 height 7
click at [385, 80] on input "checkbox" at bounding box center [387, 82] width 4 height 4
checkbox input "false"
click at [385, 130] on span at bounding box center [390, 130] width 11 height 7
click at [385, 131] on input "checkbox" at bounding box center [387, 133] width 4 height 4
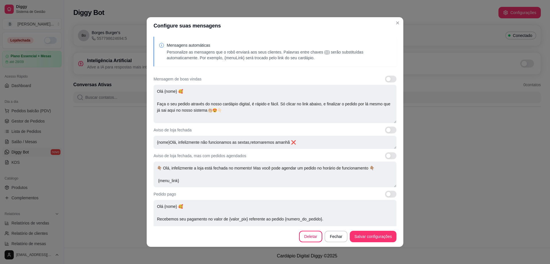
click at [386, 131] on span at bounding box center [388, 130] width 5 height 5
click at [385, 131] on input "checkbox" at bounding box center [387, 133] width 4 height 4
click at [386, 131] on span at bounding box center [388, 130] width 5 height 5
click at [385, 131] on input "checkbox" at bounding box center [387, 133] width 4 height 4
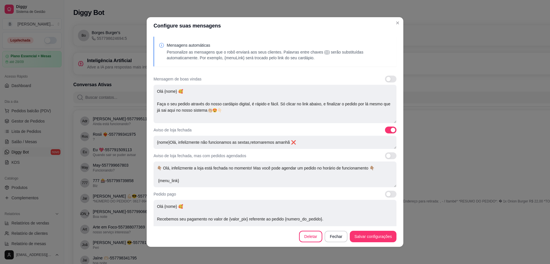
click at [385, 128] on span at bounding box center [390, 130] width 11 height 7
click at [385, 131] on input "checkbox" at bounding box center [387, 133] width 4 height 4
click at [385, 128] on span at bounding box center [390, 130] width 11 height 7
click at [385, 131] on input "checkbox" at bounding box center [387, 133] width 4 height 4
checkbox input "true"
